Goal: Information Seeking & Learning: Learn about a topic

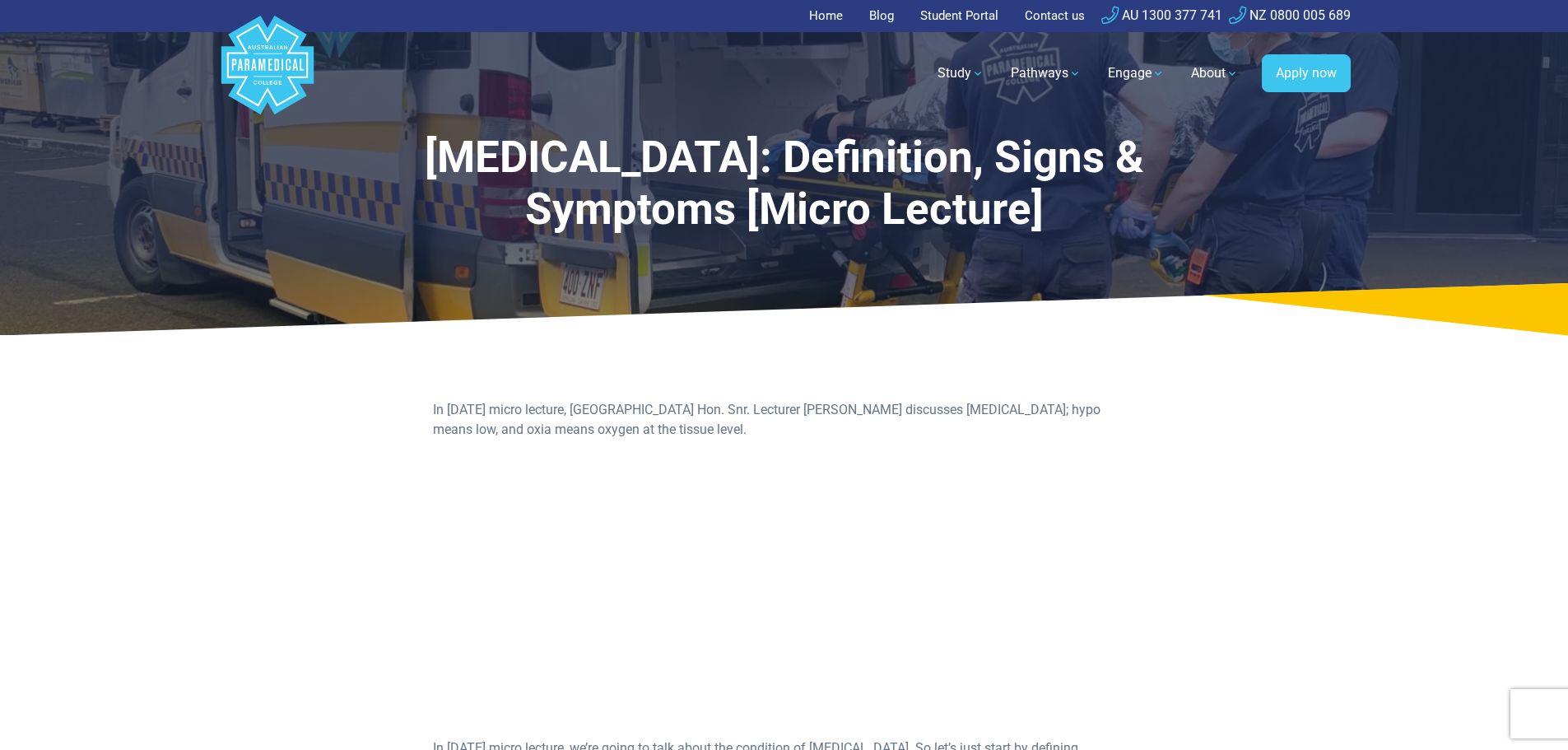
click at [821, 10] on link "Home" at bounding box center [831, 16] width 43 height 32
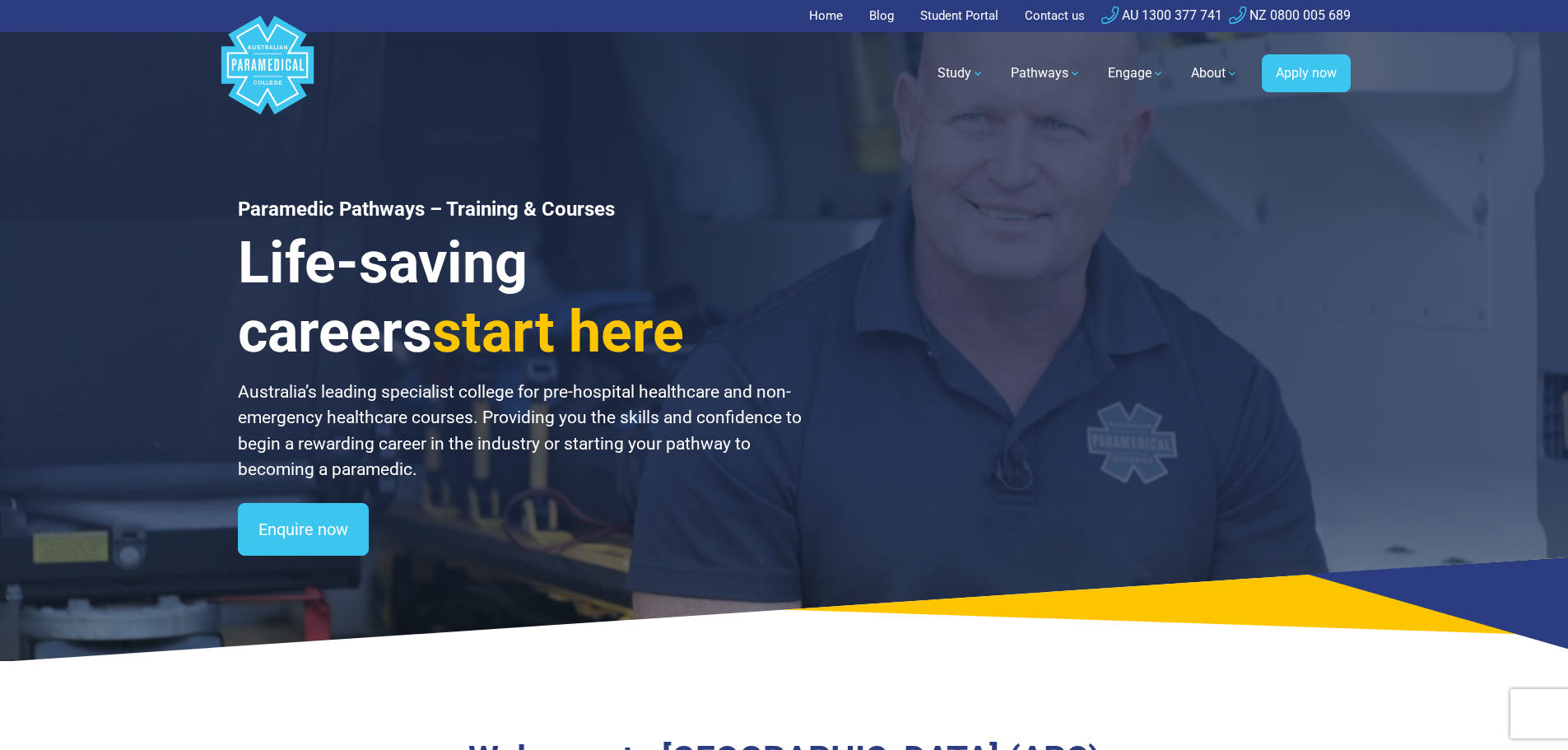
click at [256, 79] on polygon "Australian Paramedical College" at bounding box center [266, 65] width 92 height 99
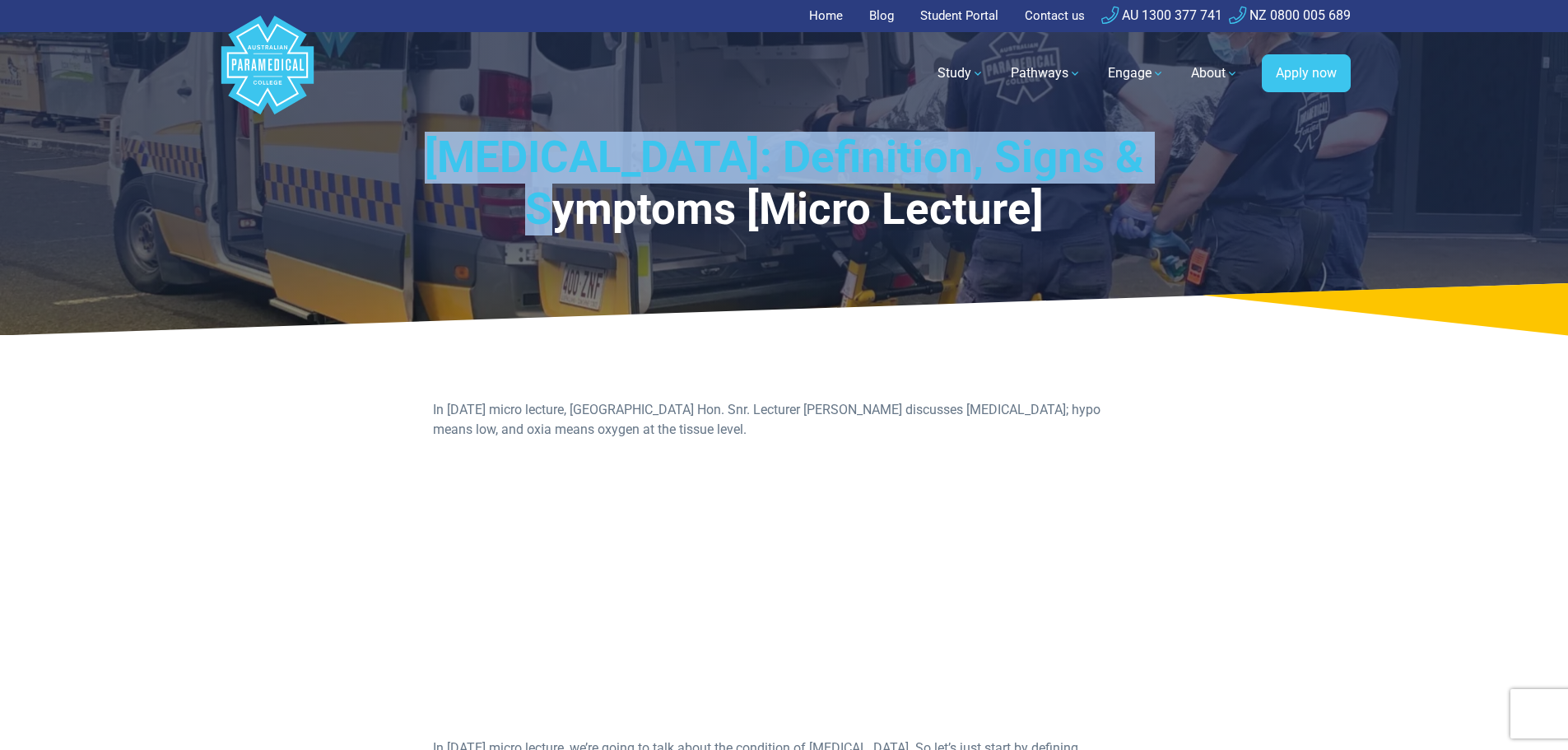
drag, startPoint x: 1173, startPoint y: 160, endPoint x: 417, endPoint y: 161, distance: 756.0
click at [417, 161] on h1 "[MEDICAL_DATA]: Definition, Signs & Symptoms [Micro Lecture]" at bounding box center [784, 184] width 850 height 105
copy h1 "[MEDICAL_DATA]: Definition, Signs & Symptoms"
